Goal: Check status: Check status

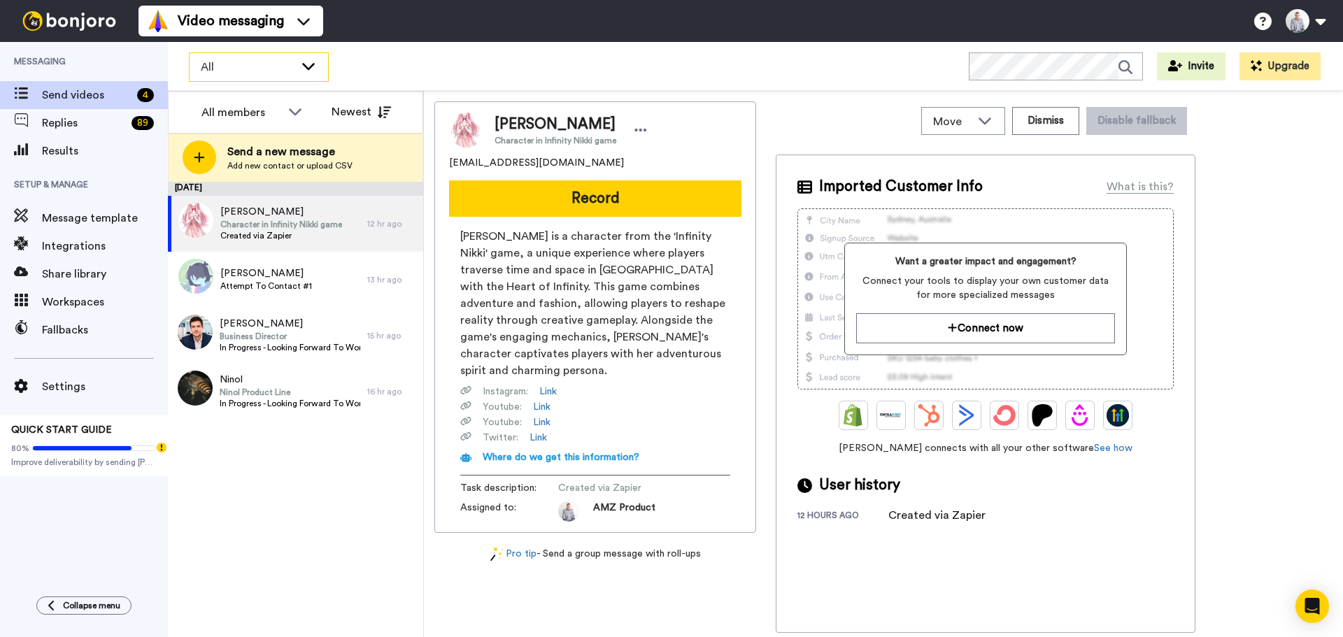
click at [304, 64] on icon at bounding box center [308, 66] width 13 height 7
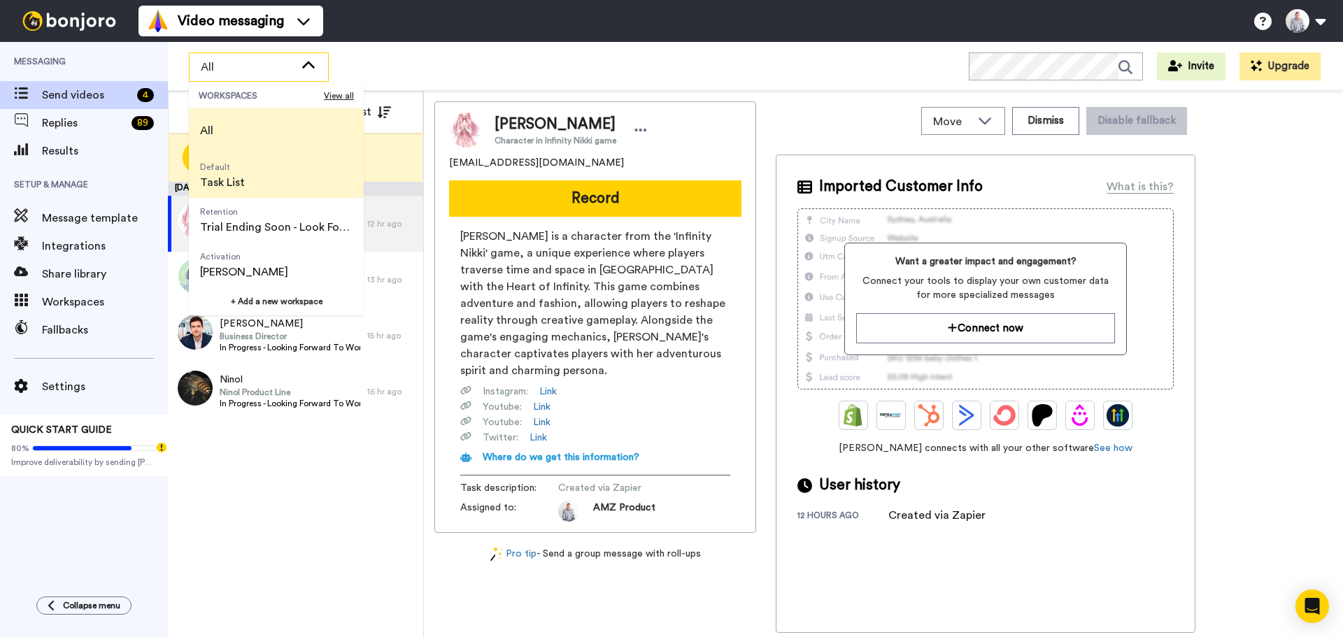
click at [262, 182] on li "Default Task List" at bounding box center [276, 175] width 175 height 45
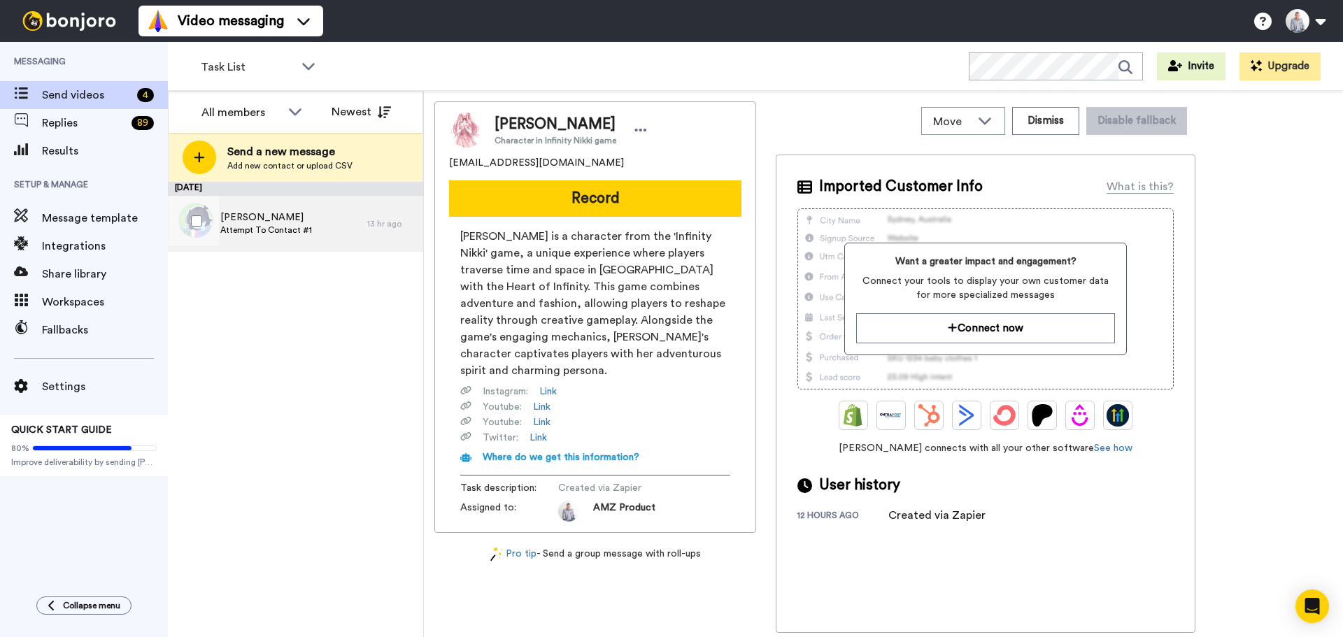
click at [287, 219] on span "[PERSON_NAME]" at bounding box center [266, 218] width 92 height 14
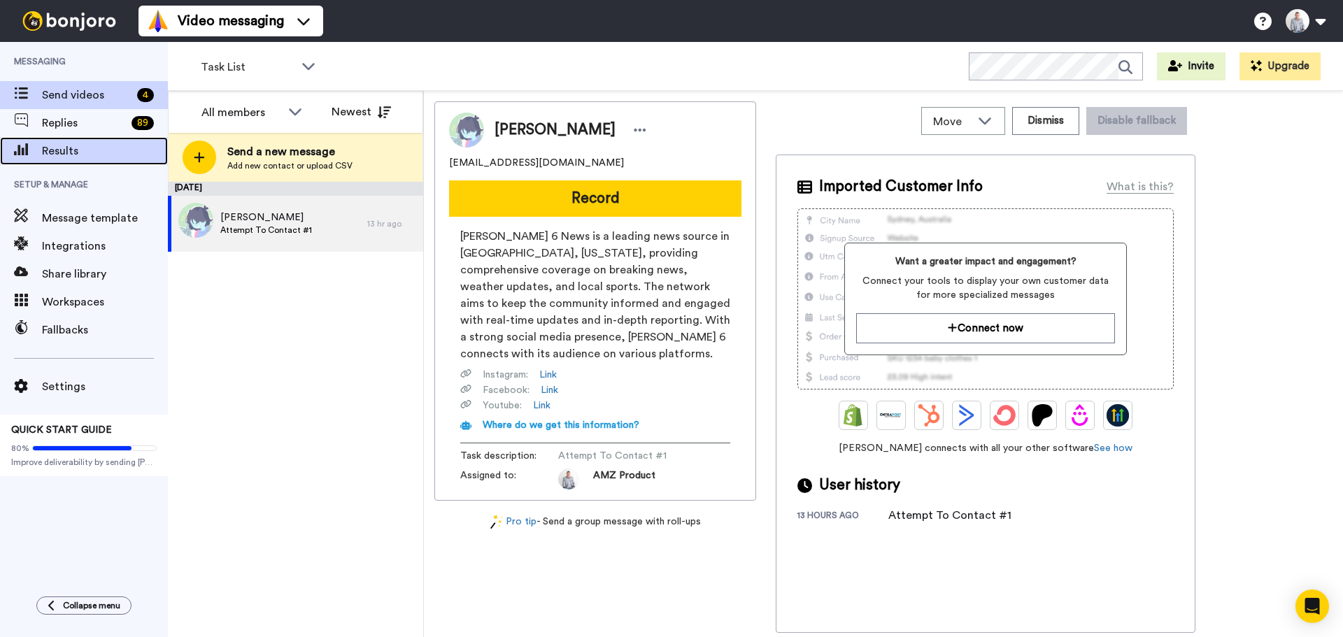
click at [69, 150] on span "Results" at bounding box center [105, 151] width 126 height 17
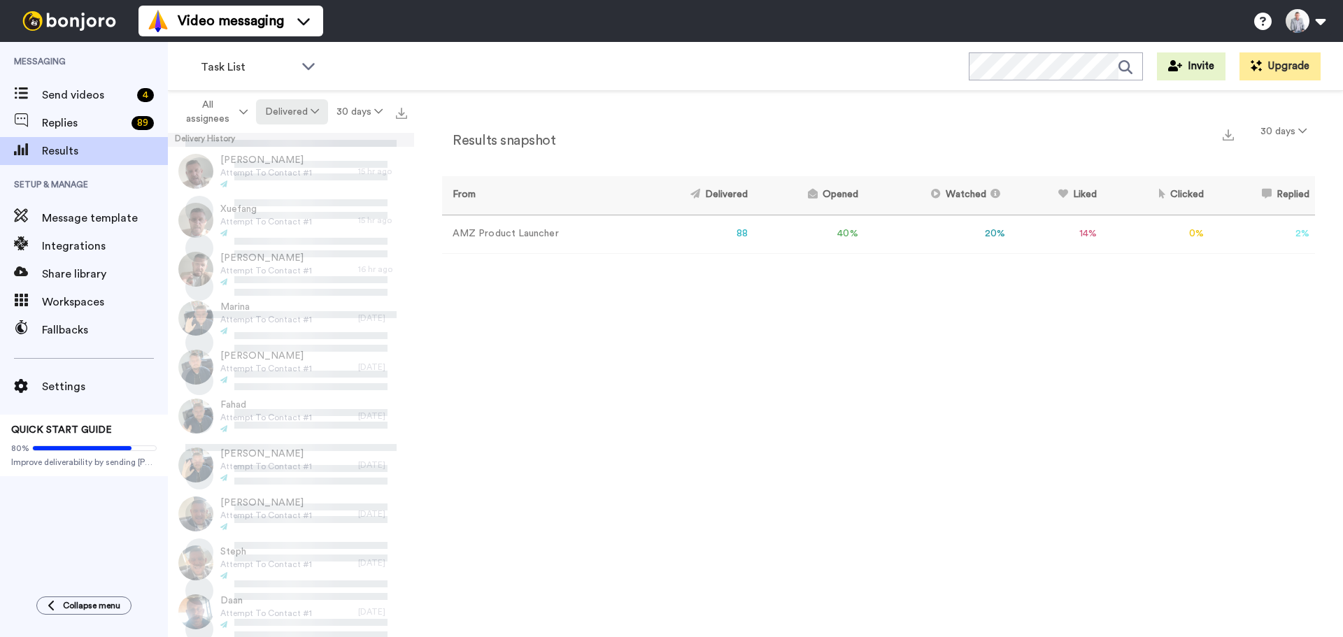
click at [273, 118] on button "Delivered" at bounding box center [291, 111] width 71 height 25
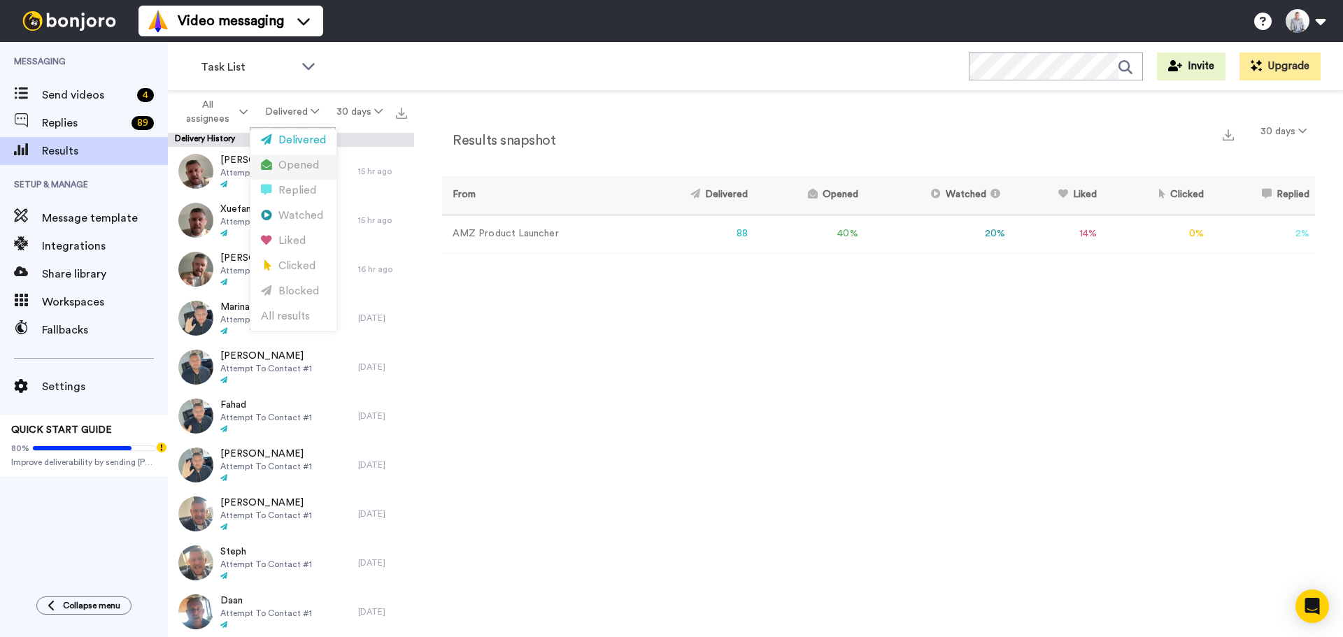
click at [279, 160] on div "Opened" at bounding box center [293, 165] width 65 height 15
